Goal: Check status: Check status

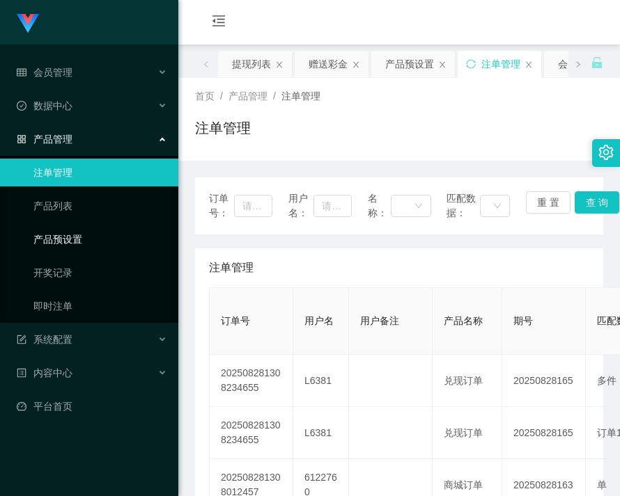
click at [67, 237] on link "产品预设置" at bounding box center [100, 240] width 134 height 28
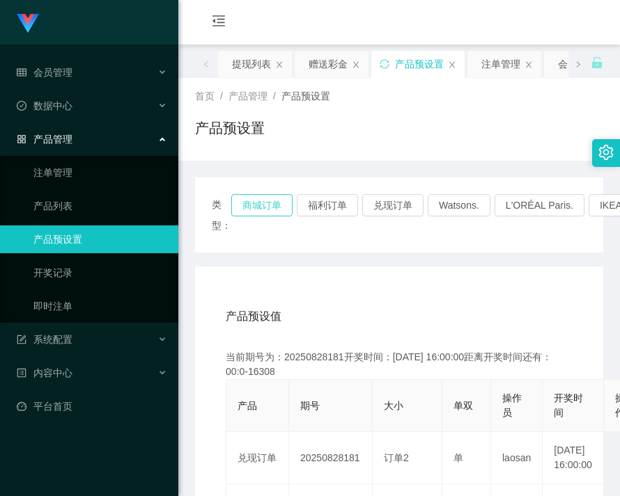
click at [263, 212] on button "商城订单" at bounding box center [261, 205] width 61 height 22
click at [264, 212] on button "商城订单" at bounding box center [261, 205] width 61 height 22
click at [265, 212] on button "商城订单" at bounding box center [261, 205] width 61 height 22
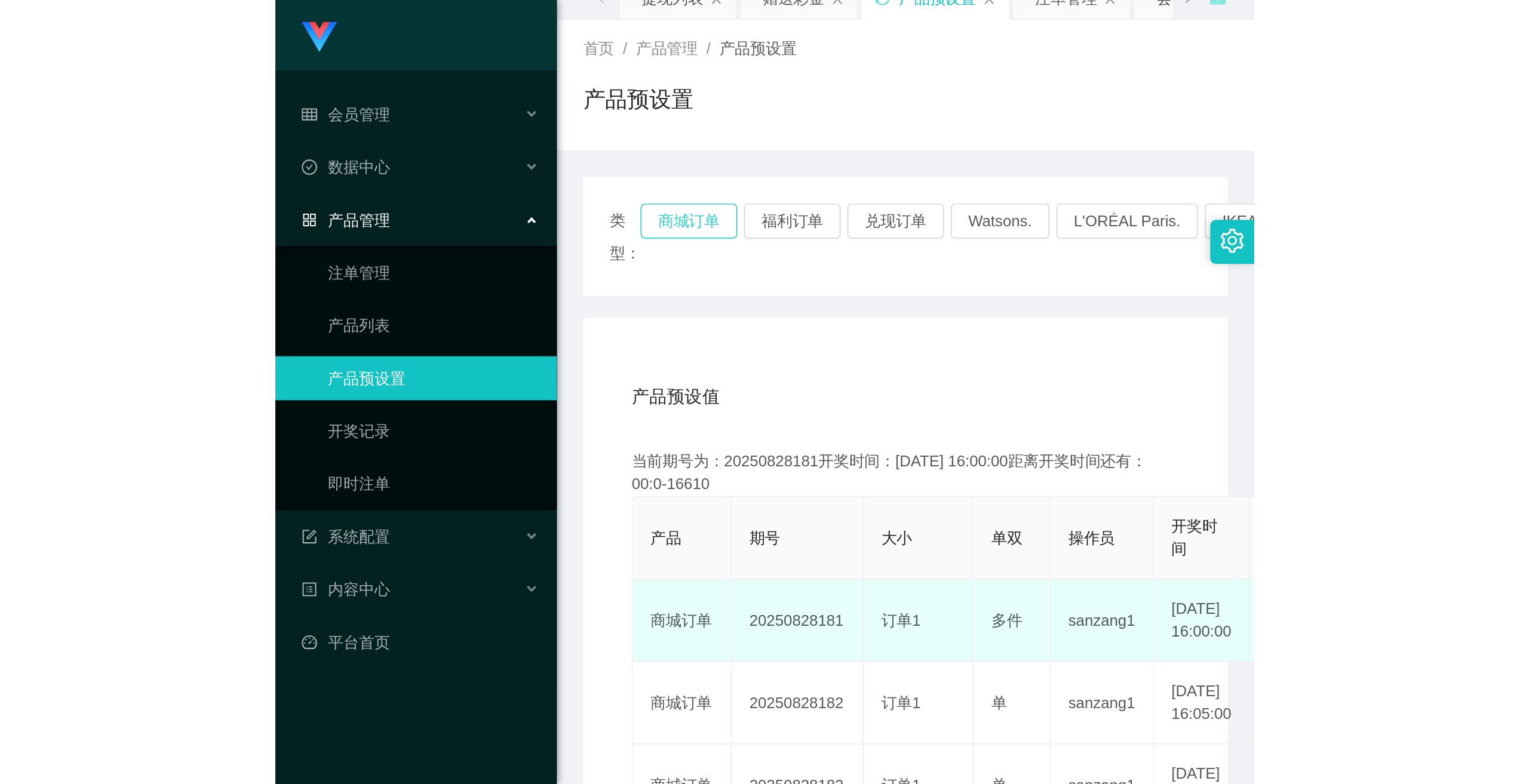
scroll to position [179, 0]
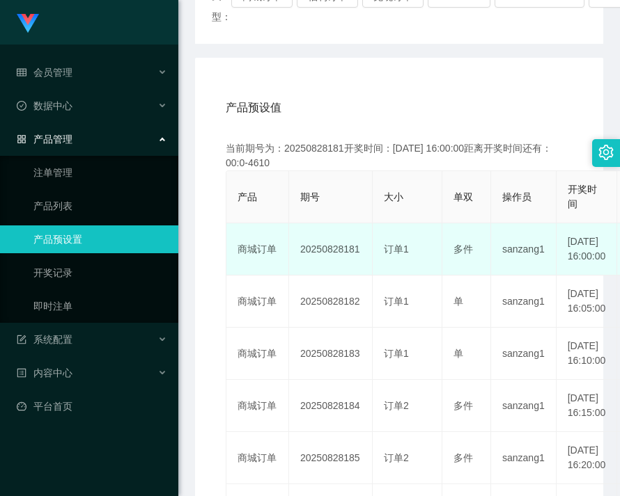
click at [322, 251] on td "20250828181" at bounding box center [331, 249] width 84 height 52
copy td "20250828181"
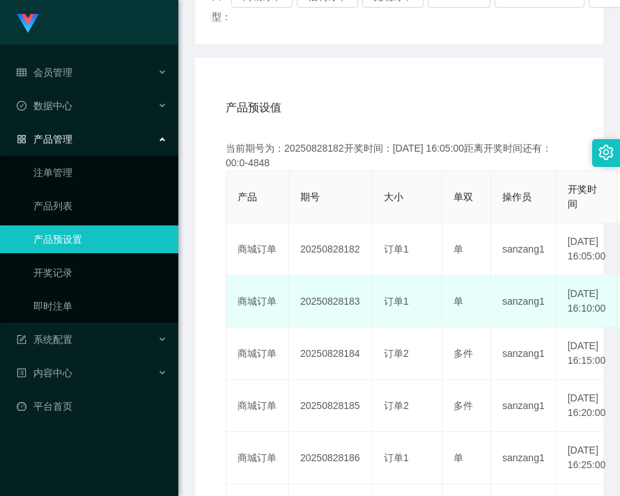
scroll to position [0, 0]
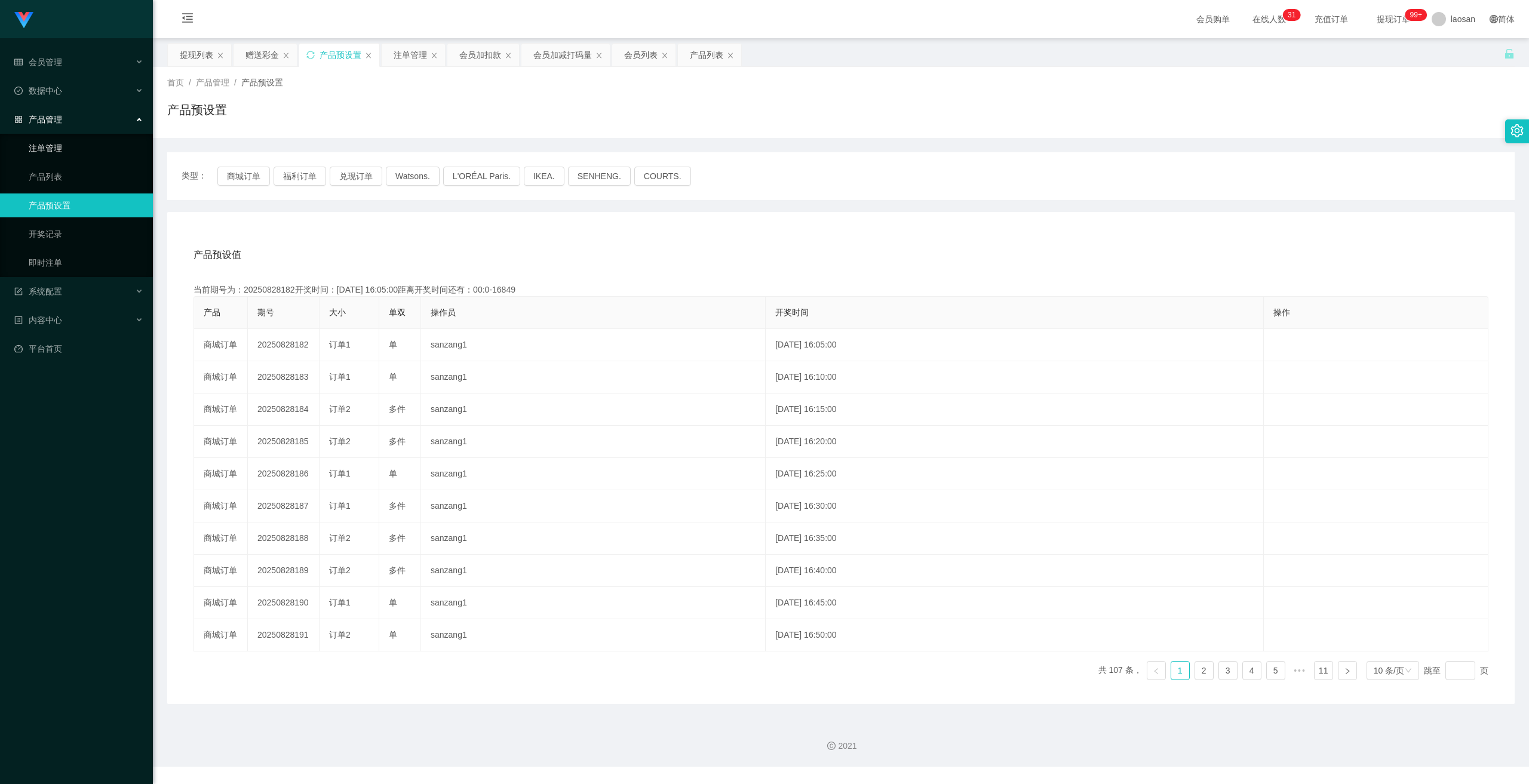
click at [62, 154] on link "注单管理" at bounding box center [86, 148] width 115 height 24
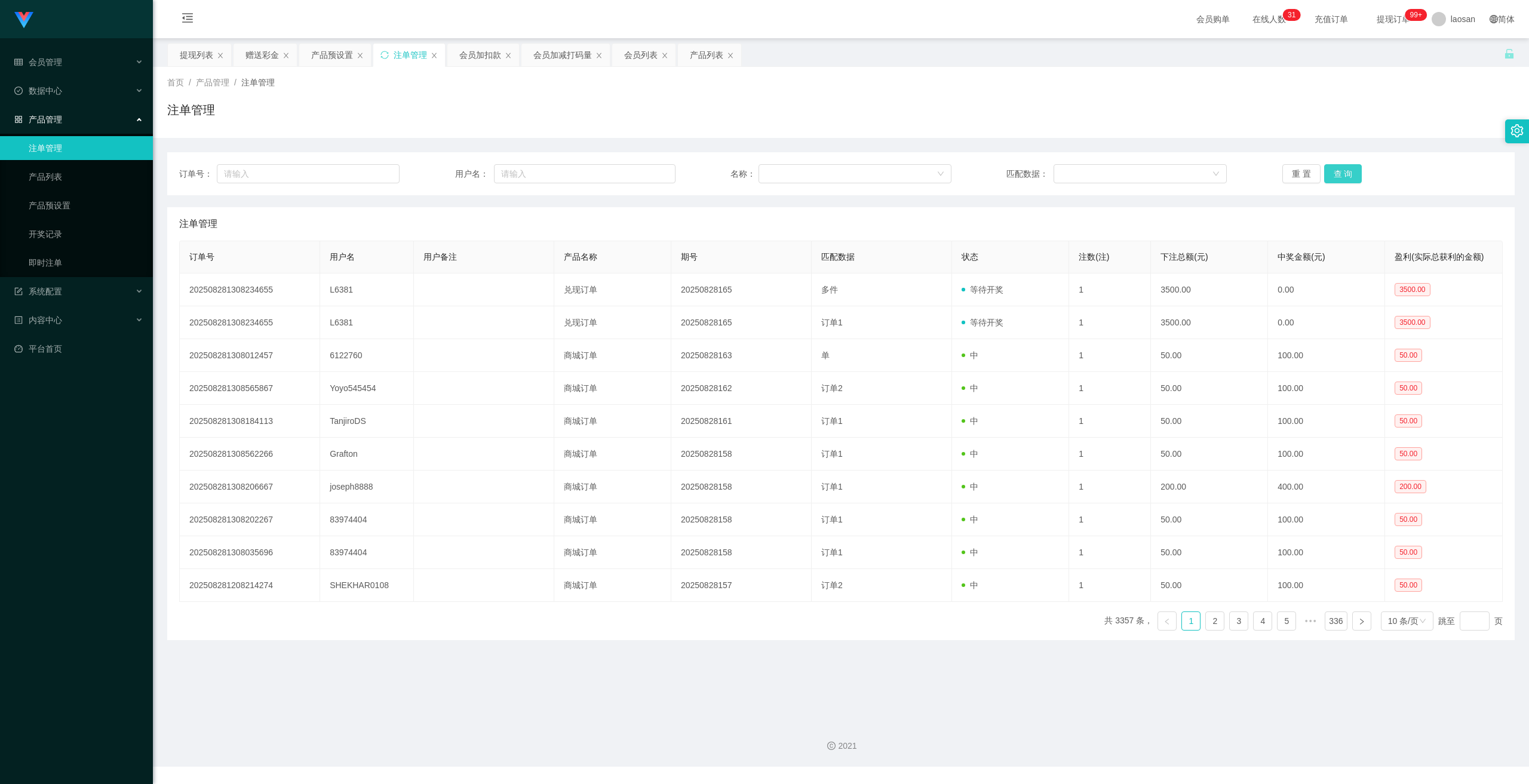
click at [531, 172] on button "查 询" at bounding box center [1343, 173] width 39 height 19
click at [531, 172] on button "查 询" at bounding box center [1350, 173] width 51 height 19
click at [531, 170] on button "查 询" at bounding box center [1343, 173] width 39 height 19
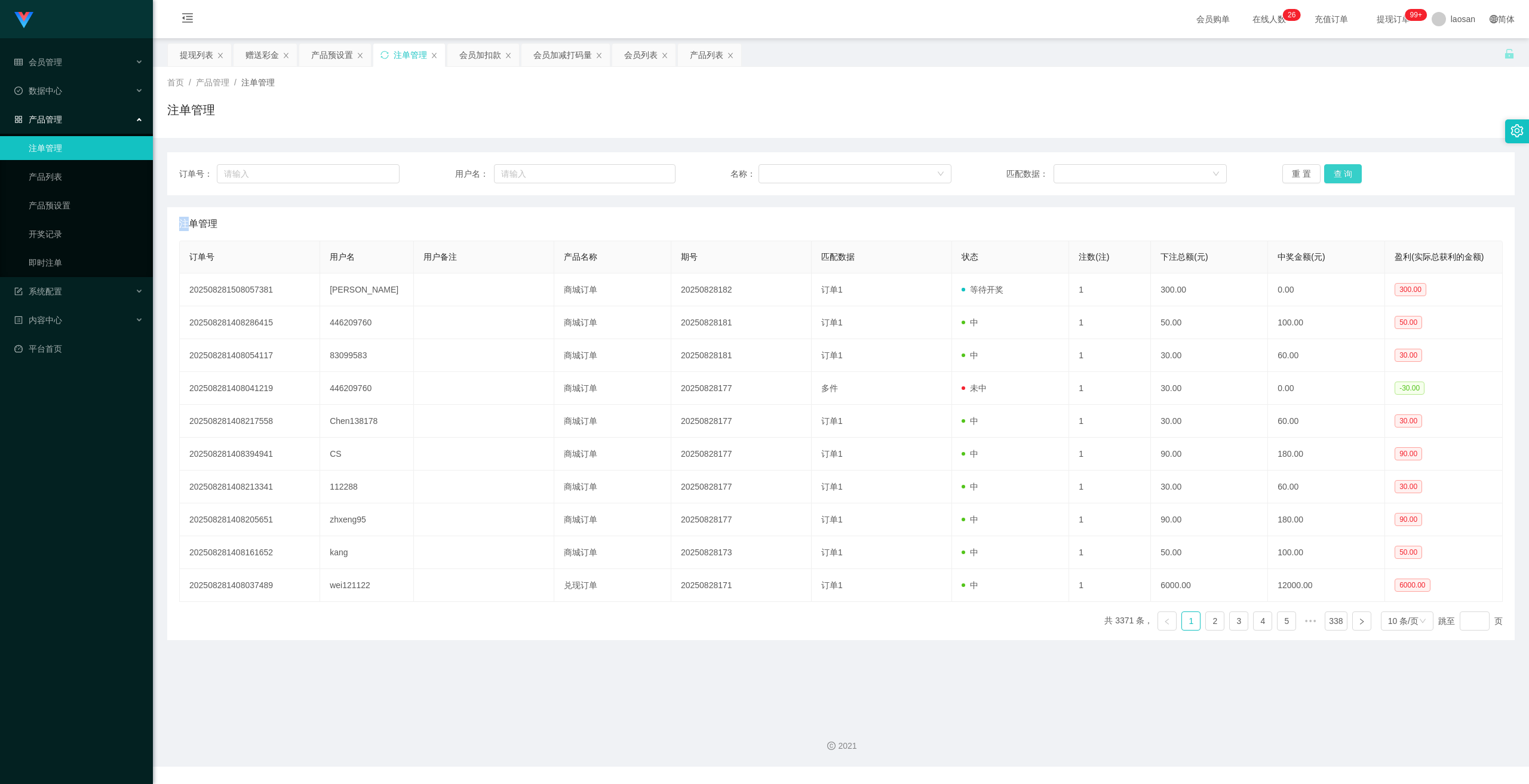
click at [531, 170] on div "重 置 查 询" at bounding box center [1392, 173] width 221 height 19
click at [531, 170] on button "查 询" at bounding box center [1343, 173] width 39 height 19
click at [531, 170] on div "重 置 查 询" at bounding box center [1392, 173] width 221 height 19
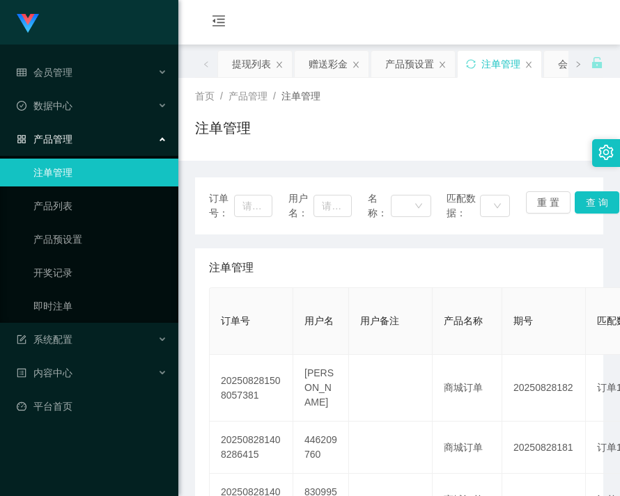
click at [477, 133] on div "注单管理" at bounding box center [399, 134] width 408 height 32
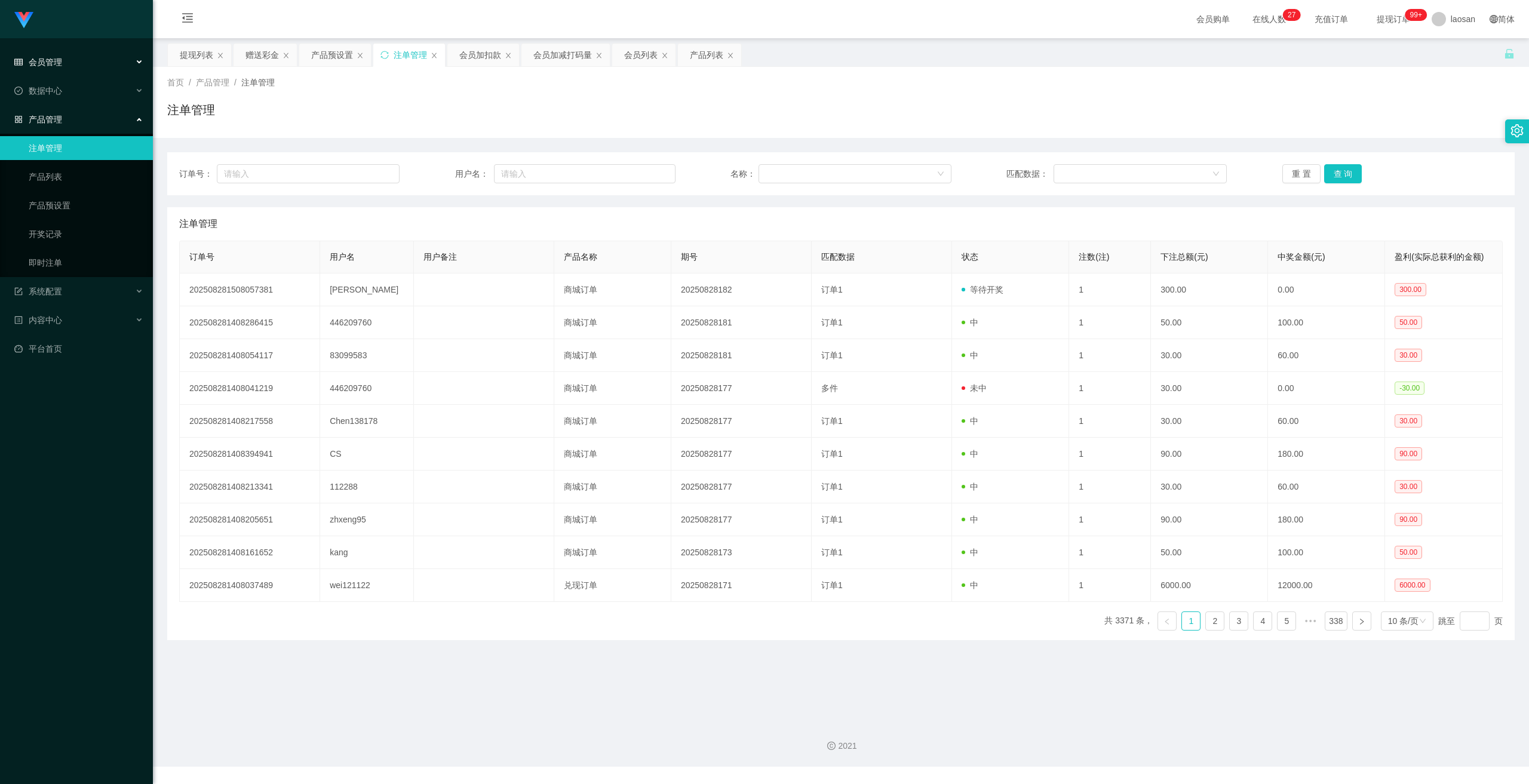
click at [46, 67] on span "会员管理" at bounding box center [39, 62] width 48 height 9
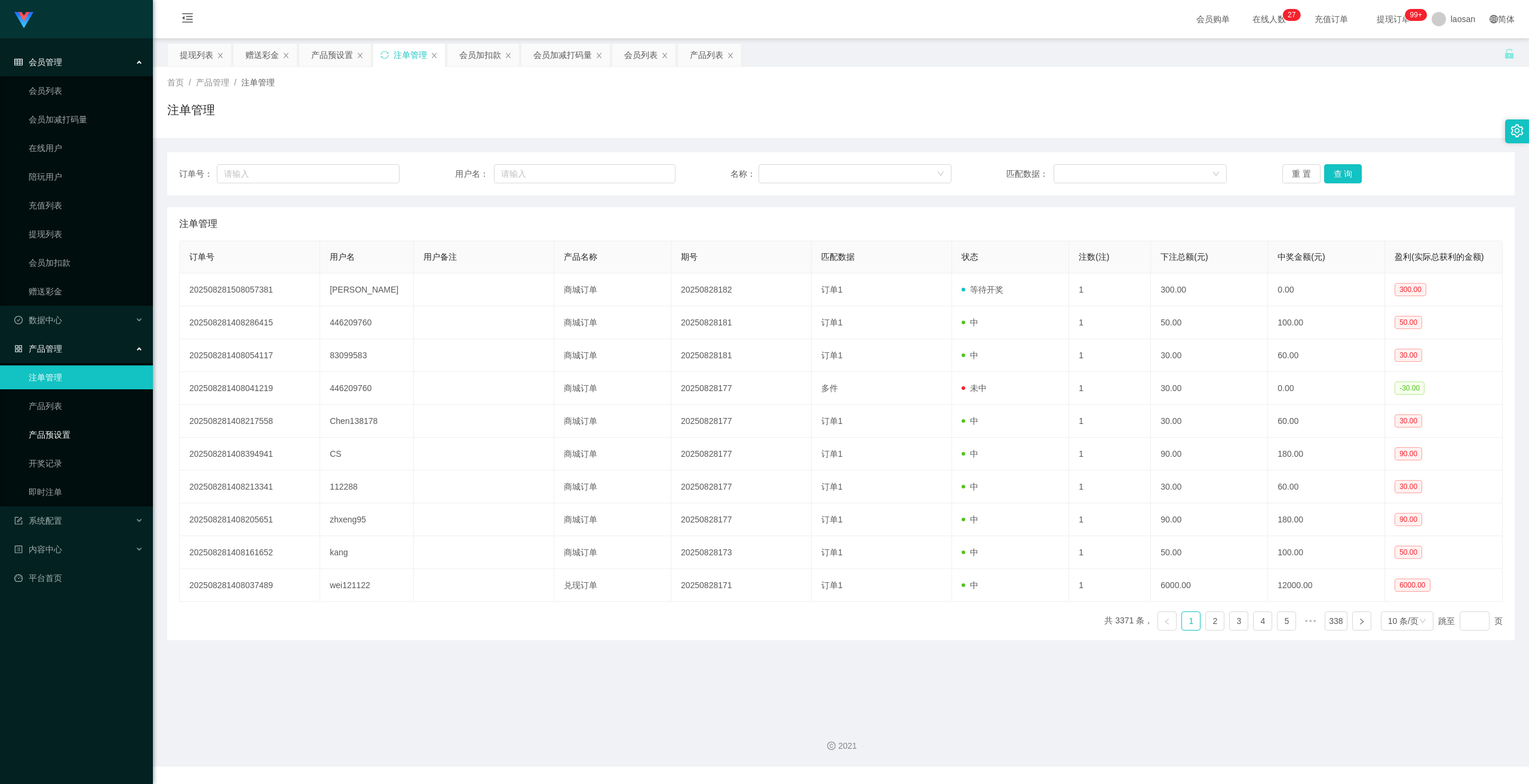
click at [76, 425] on link "产品预设置" at bounding box center [86, 435] width 115 height 24
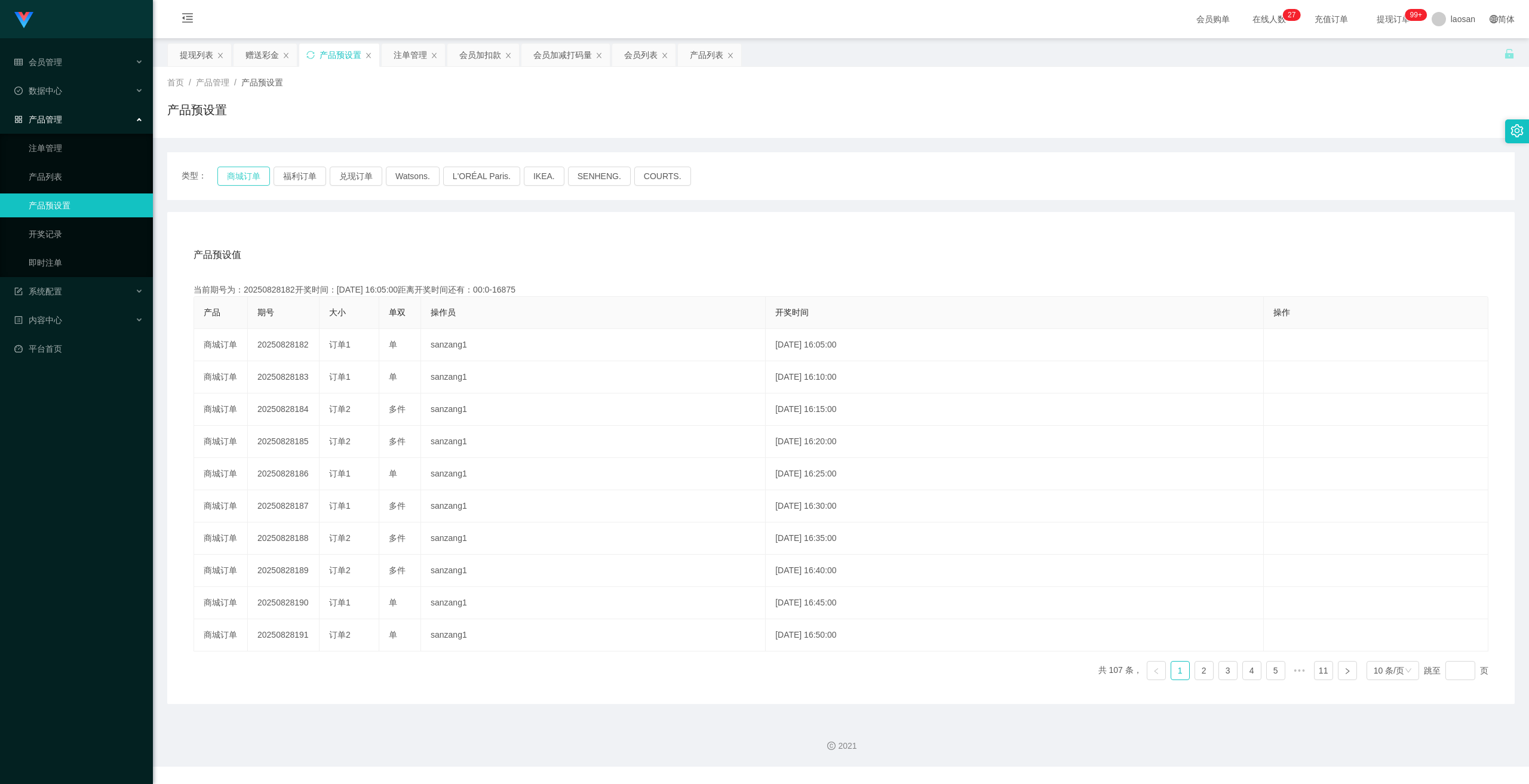
click at [253, 172] on button "商城订单" at bounding box center [243, 176] width 52 height 19
drag, startPoint x: 61, startPoint y: 146, endPoint x: 82, endPoint y: 156, distance: 23.3
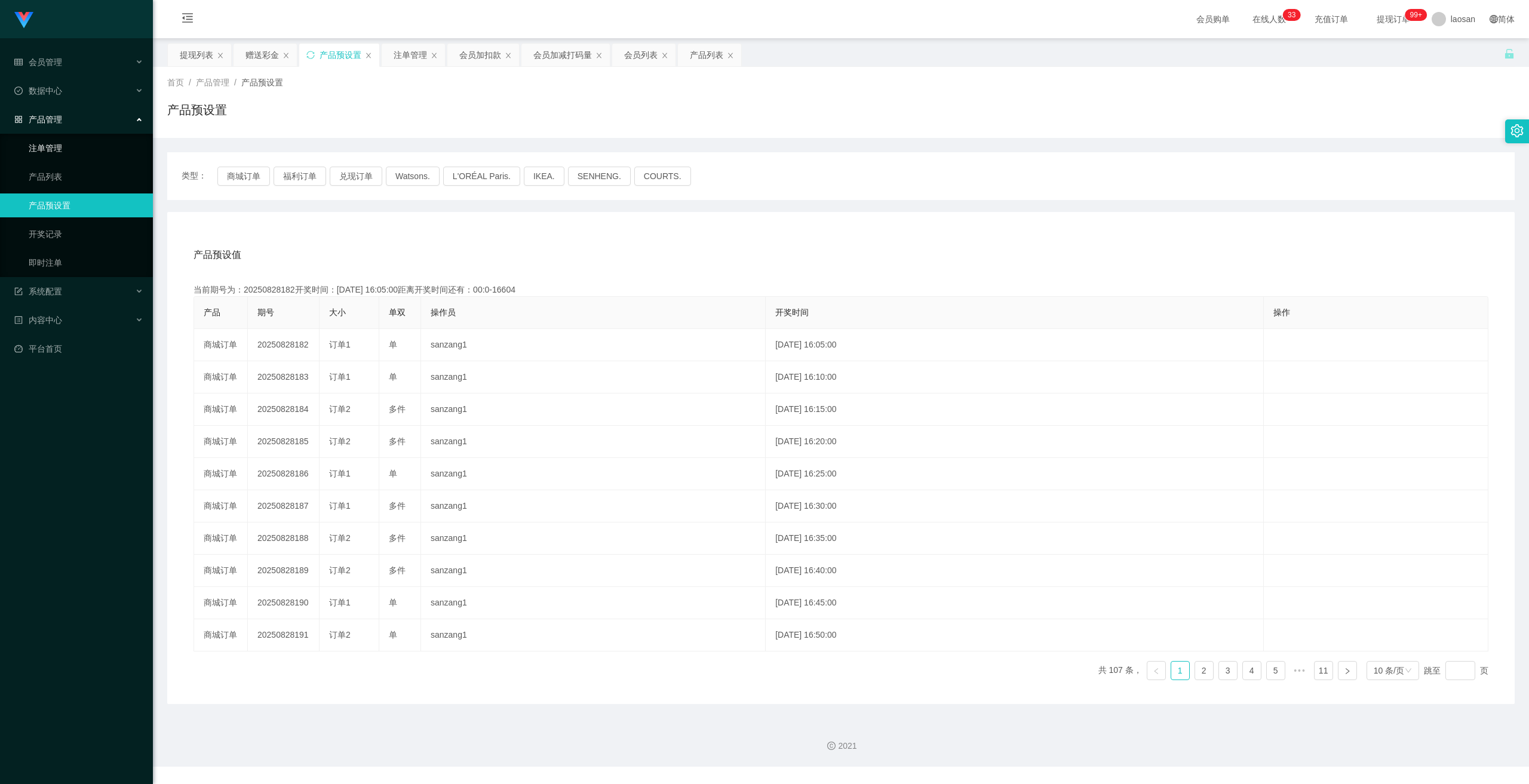
click at [61, 146] on link "注单管理" at bounding box center [86, 148] width 115 height 24
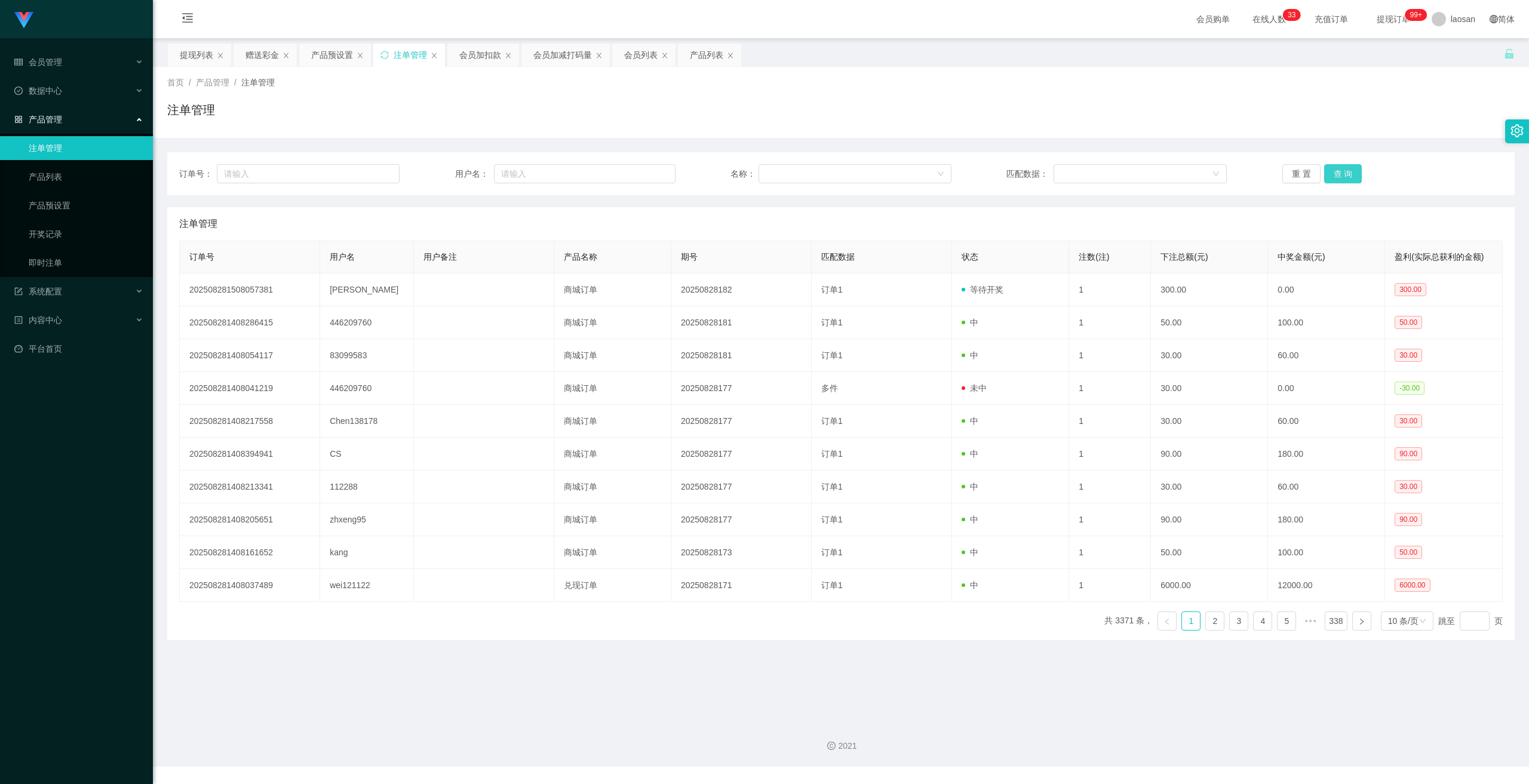
click at [531, 169] on button "查 询" at bounding box center [1343, 173] width 39 height 19
drag, startPoint x: 1340, startPoint y: 169, endPoint x: 1318, endPoint y: 173, distance: 22.4
click at [531, 169] on button "查 询" at bounding box center [1343, 173] width 39 height 19
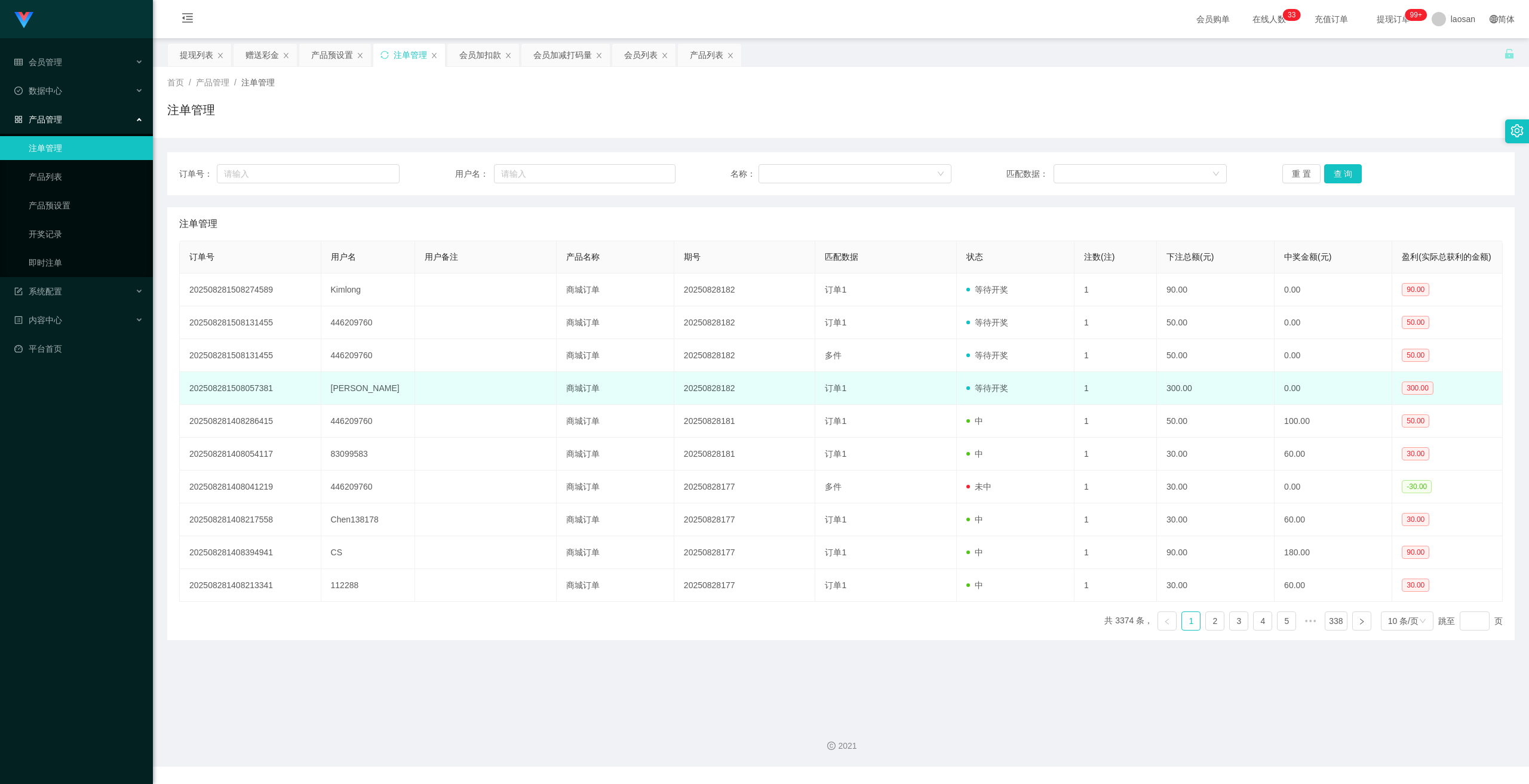
click at [531, 393] on span "等待开奖" at bounding box center [987, 388] width 42 height 9
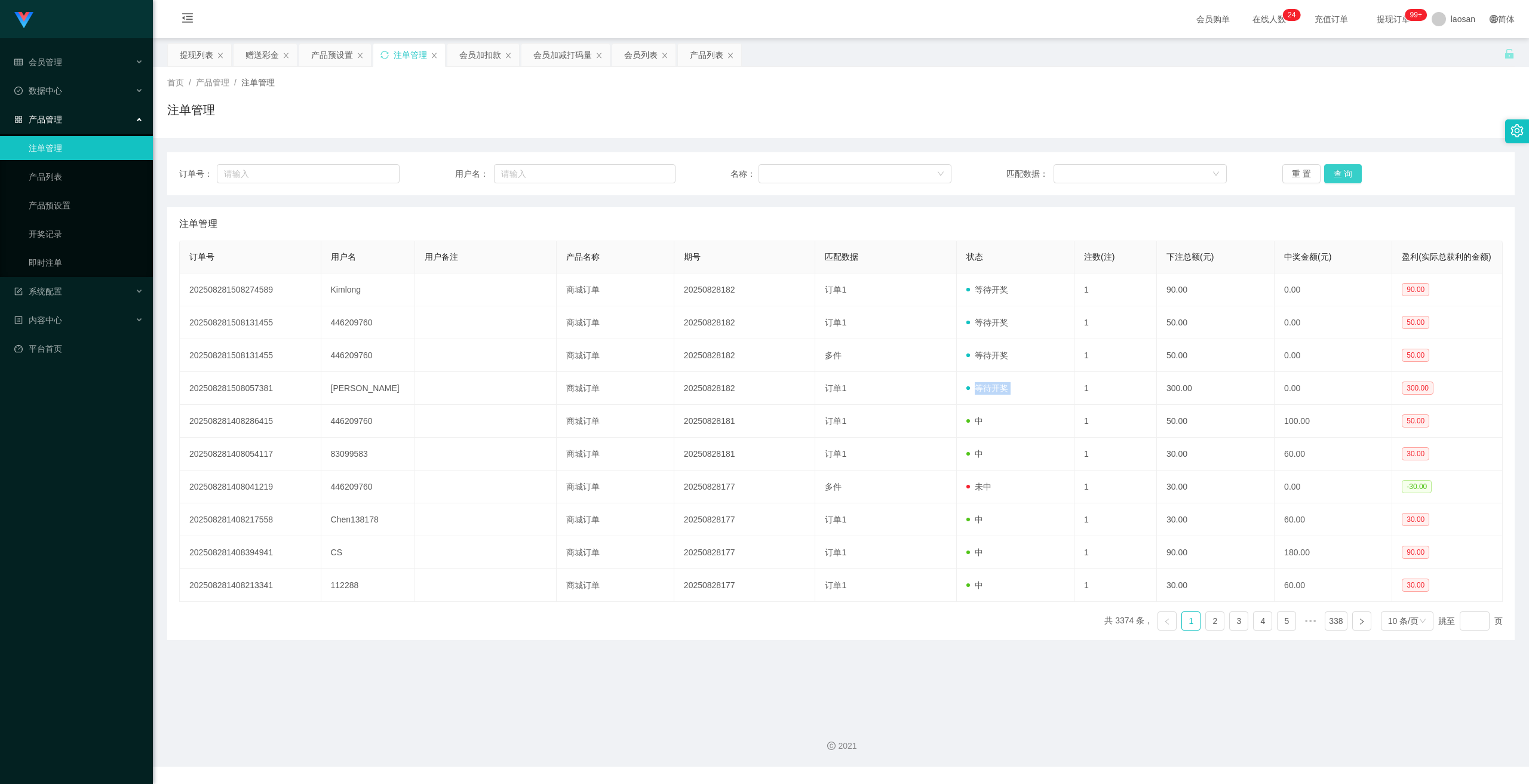
click at [531, 175] on button "查 询" at bounding box center [1343, 173] width 39 height 19
click at [531, 178] on button "查 询" at bounding box center [1343, 173] width 39 height 19
